Goal: Navigation & Orientation: Understand site structure

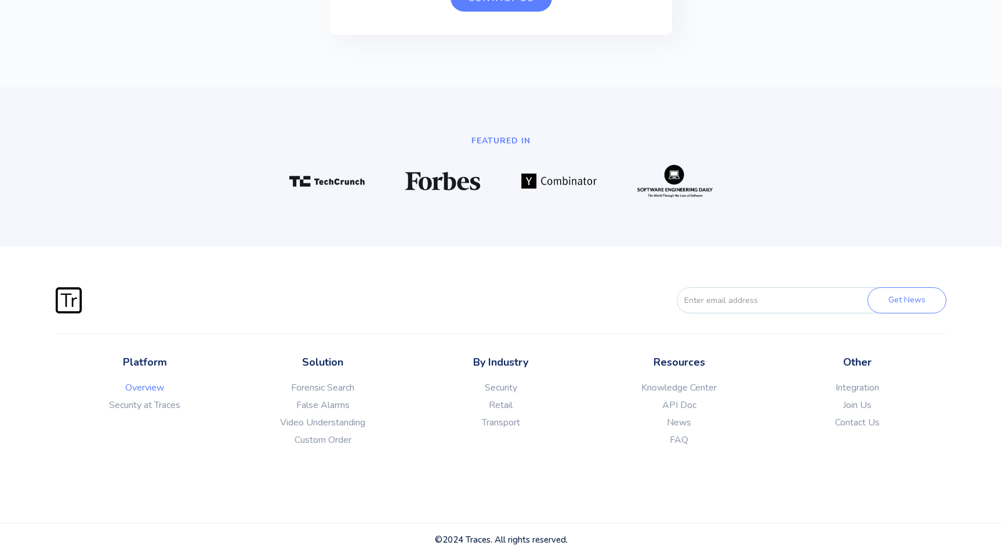
scroll to position [3210, 0]
click at [847, 386] on link "Integration" at bounding box center [858, 388] width 178 height 12
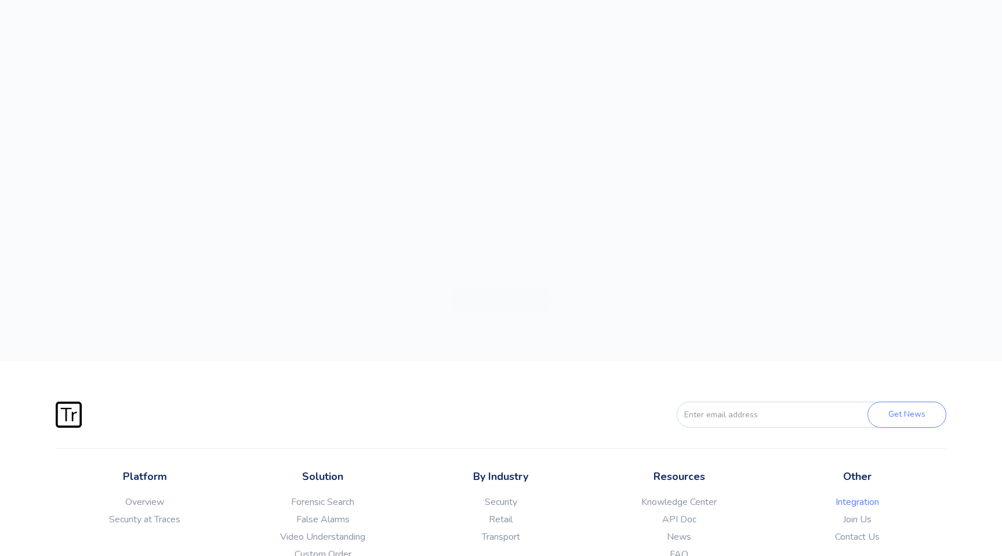
scroll to position [2306, 0]
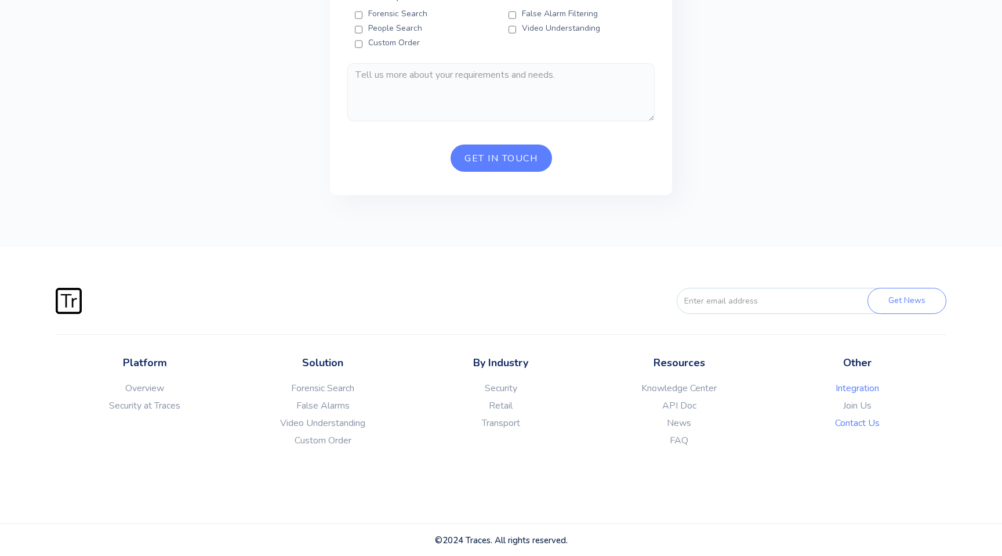
click at [845, 419] on link "Contact Us" at bounding box center [858, 423] width 178 height 12
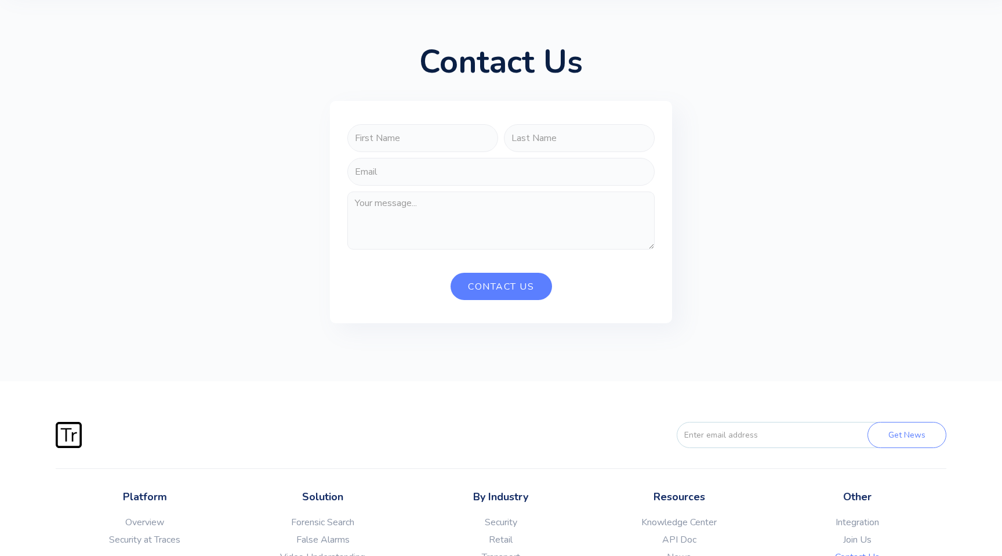
scroll to position [199, 0]
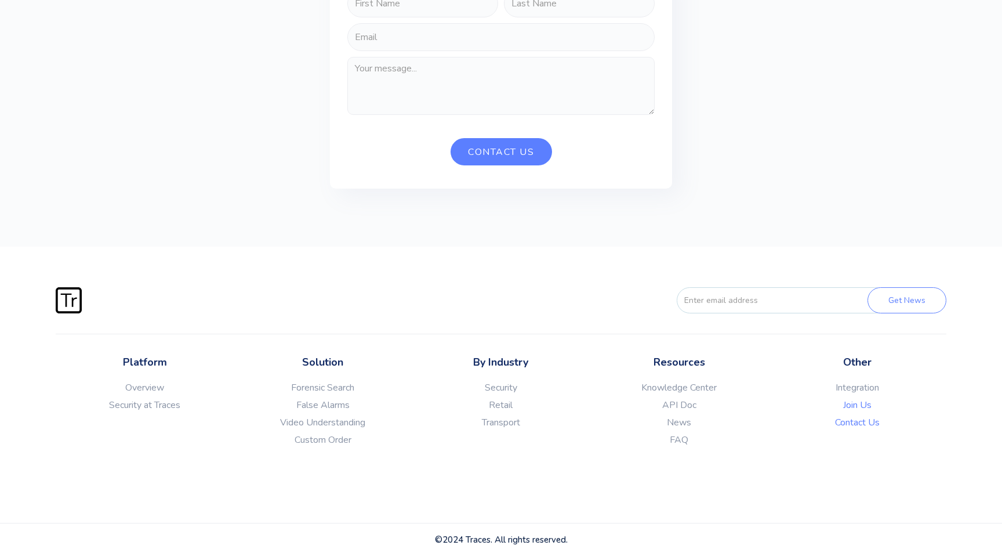
click at [851, 404] on link "Join Us" at bounding box center [858, 405] width 178 height 12
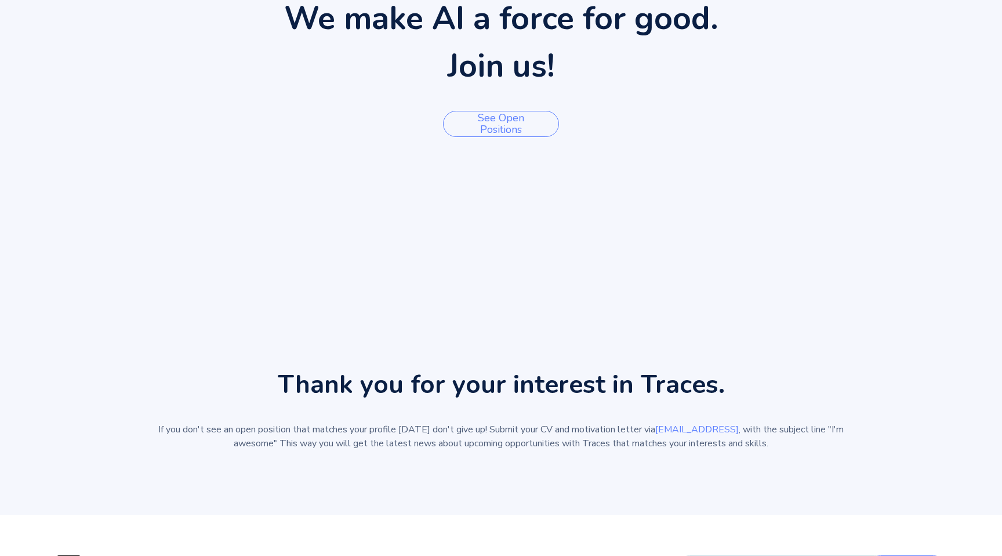
scroll to position [508, 0]
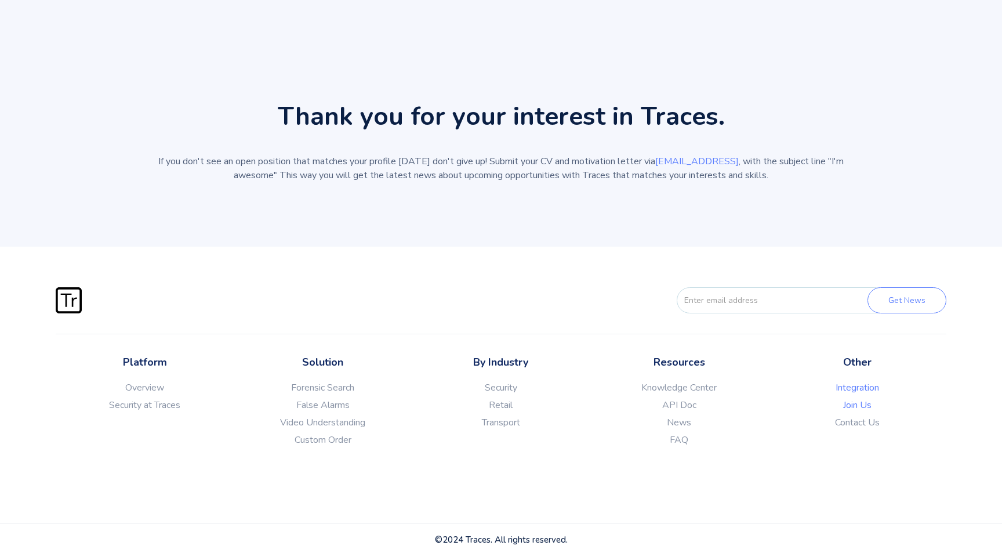
click at [855, 386] on link "Integration" at bounding box center [858, 388] width 178 height 12
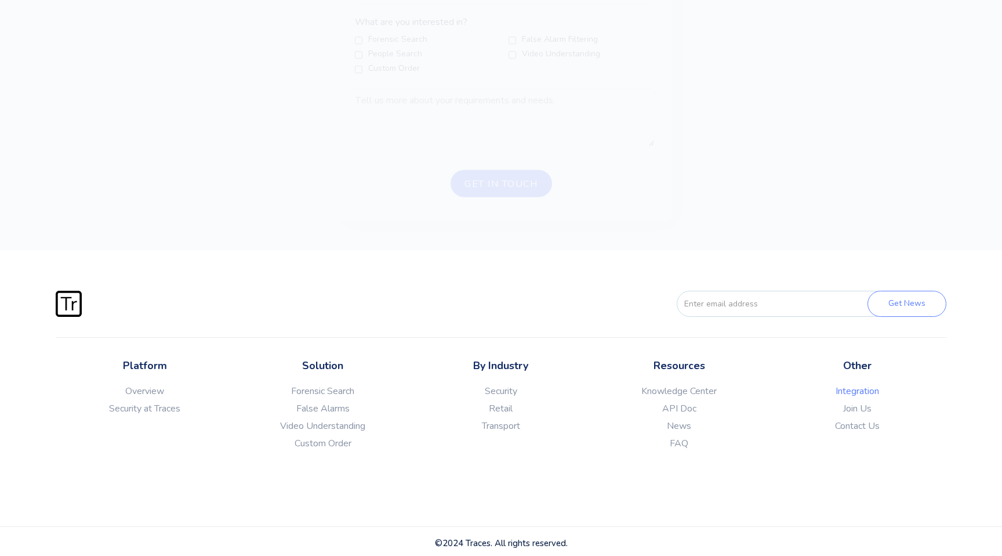
scroll to position [2306, 0]
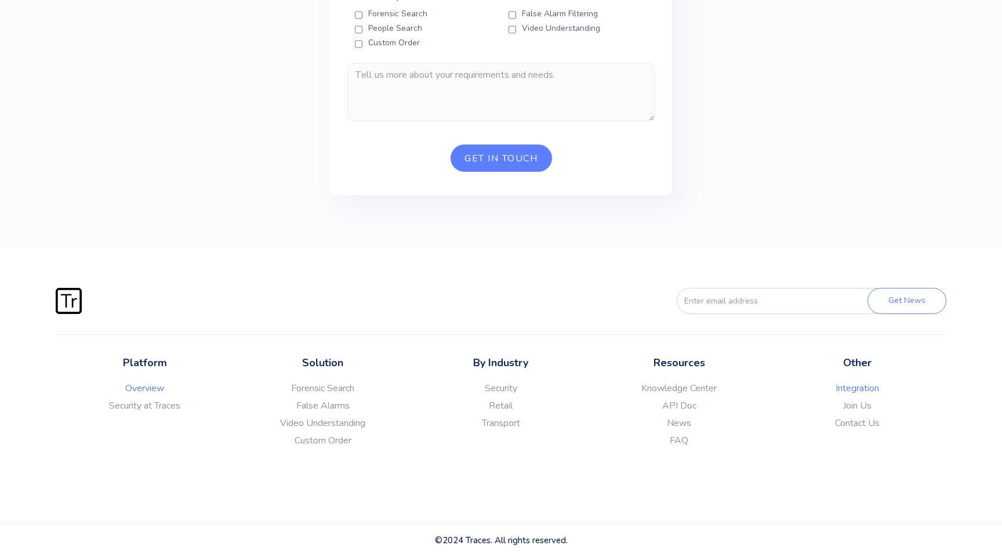
click at [137, 389] on link "Overview" at bounding box center [145, 388] width 178 height 12
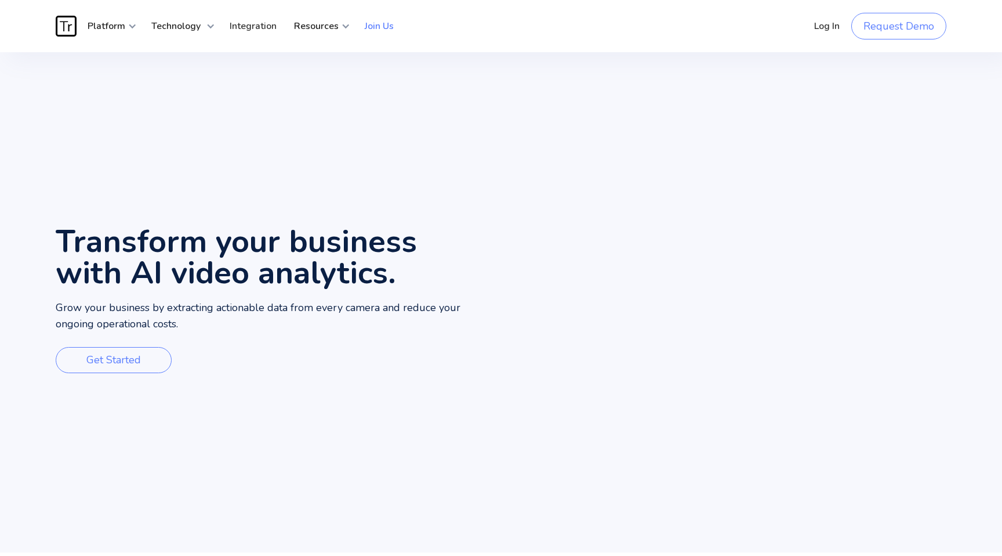
click at [372, 27] on link "Join Us" at bounding box center [379, 26] width 46 height 35
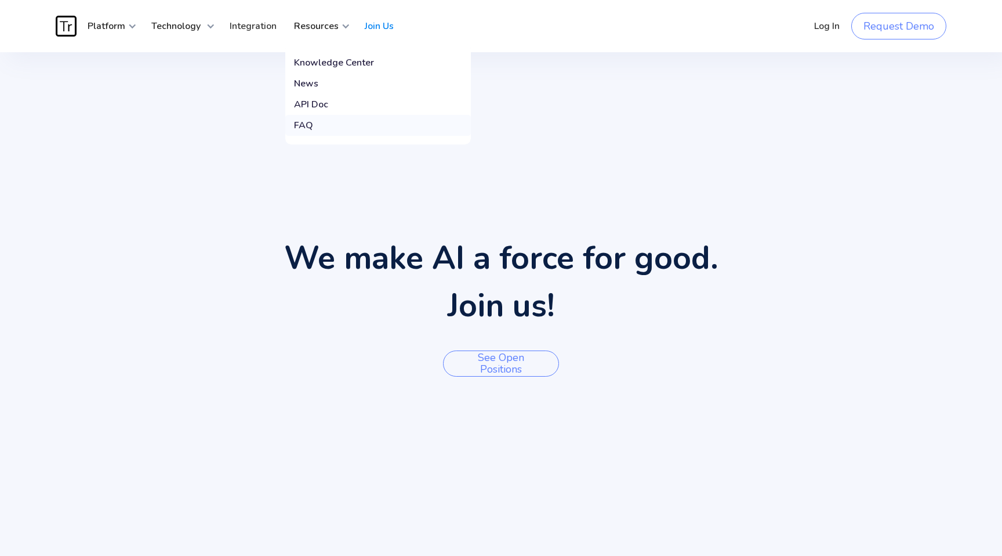
click at [307, 126] on div "FAQ" at bounding box center [303, 126] width 19 height 12
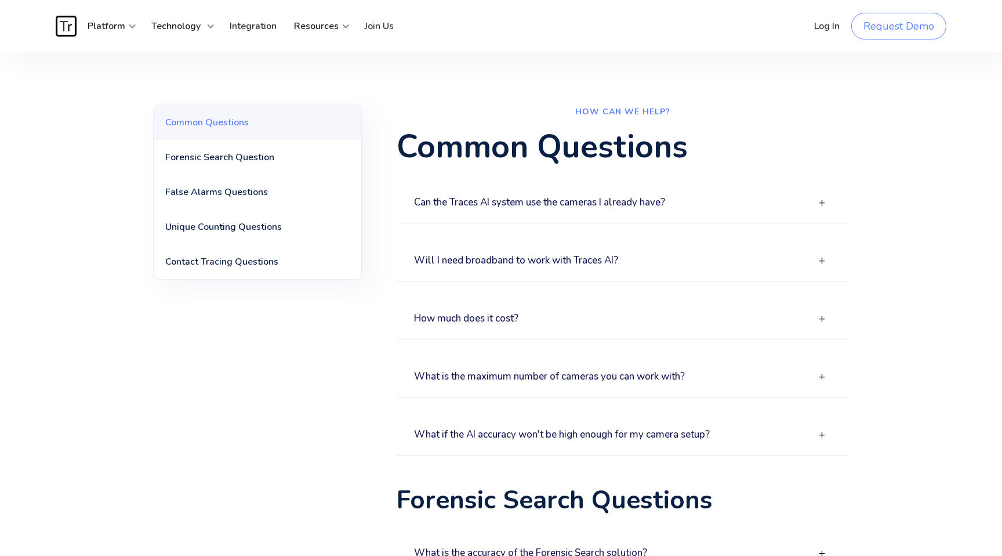
click at [66, 27] on img "home" at bounding box center [66, 26] width 21 height 21
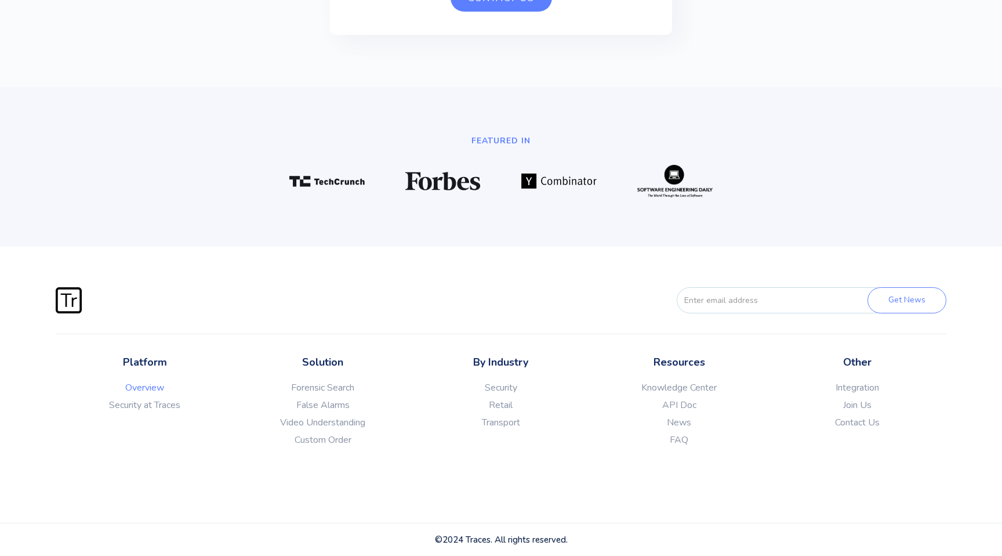
scroll to position [3210, 0]
